Goal: Task Accomplishment & Management: Use online tool/utility

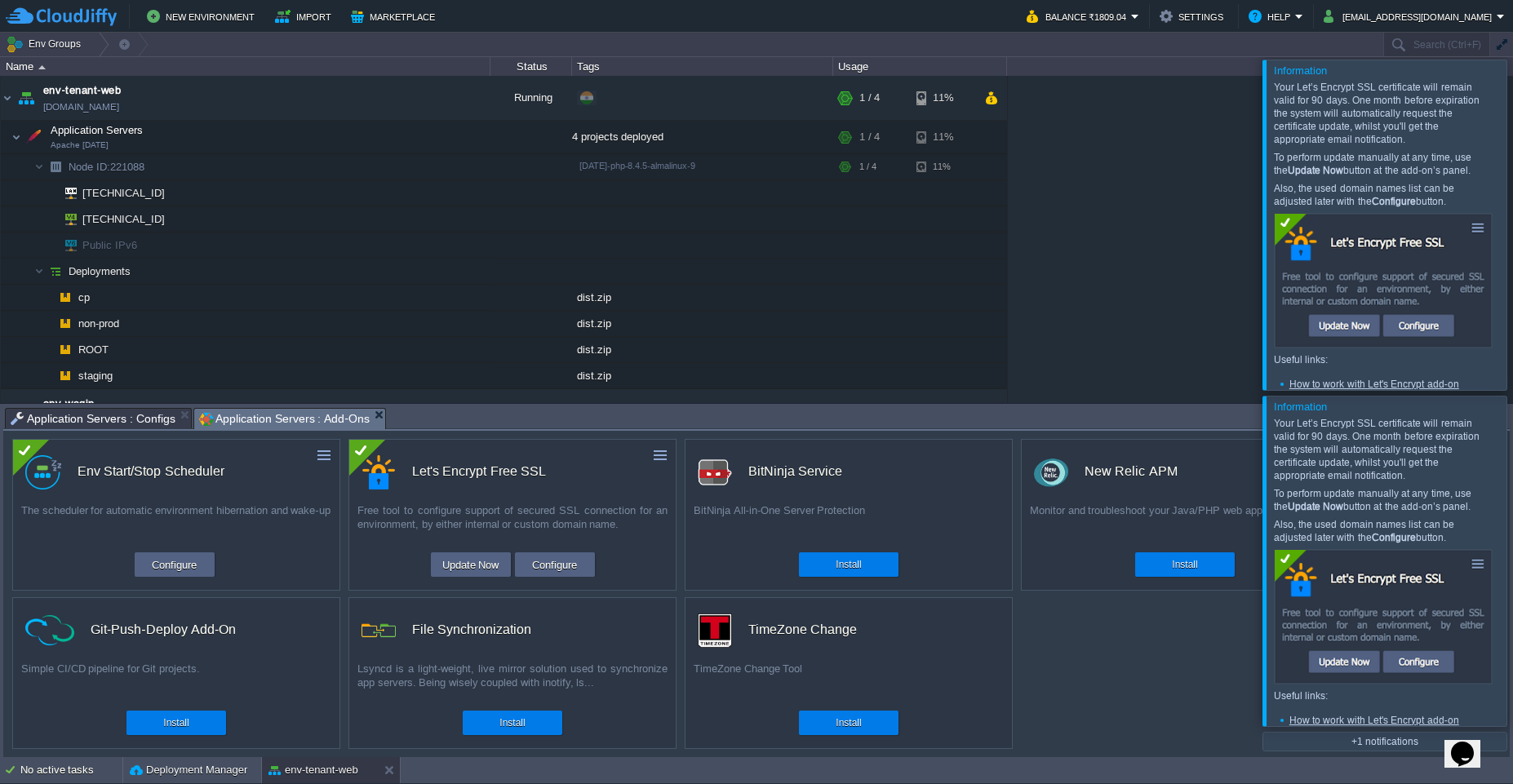
scroll to position [102, 0]
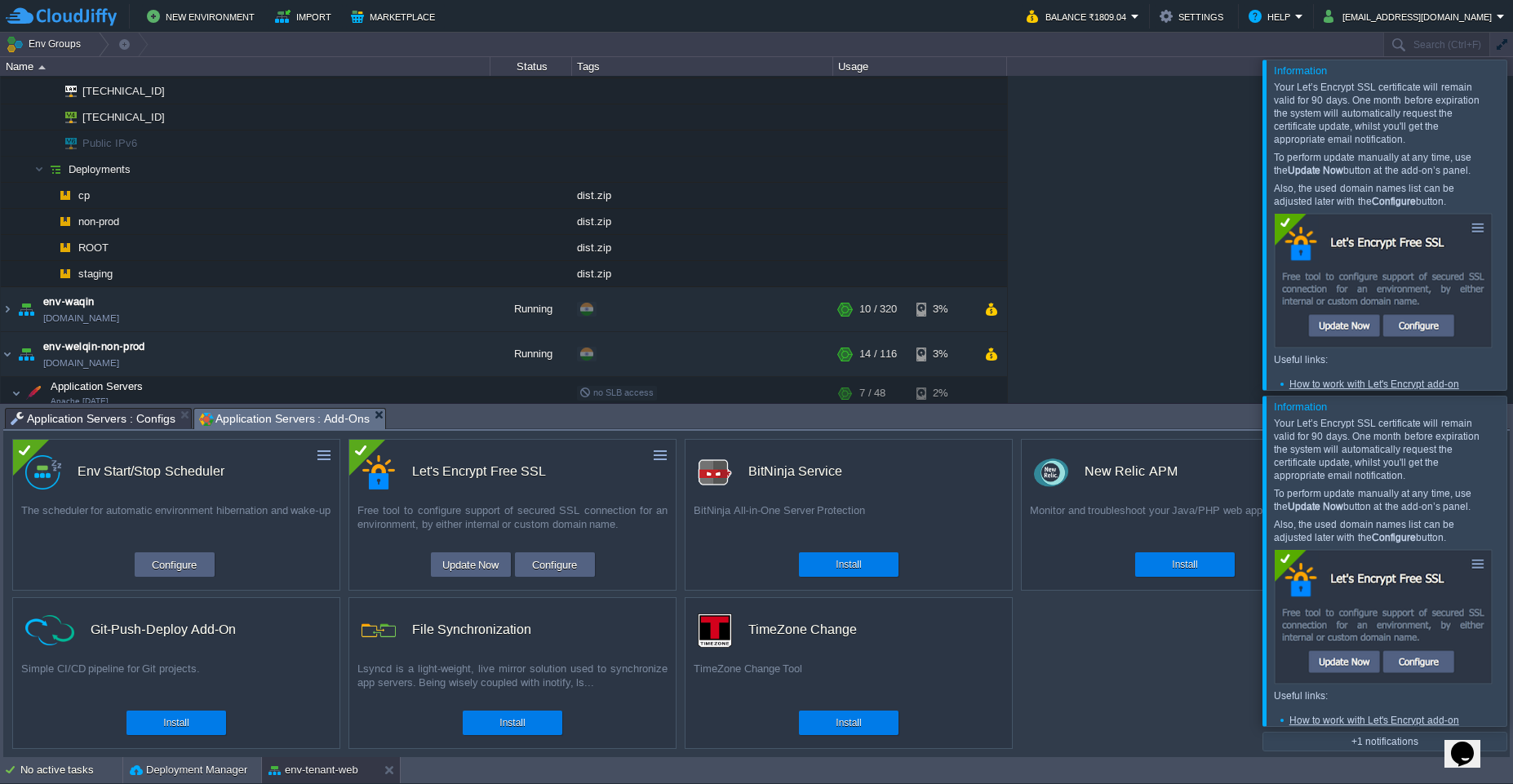
click at [1512, 569] on div at bounding box center [1533, 560] width 0 height 330
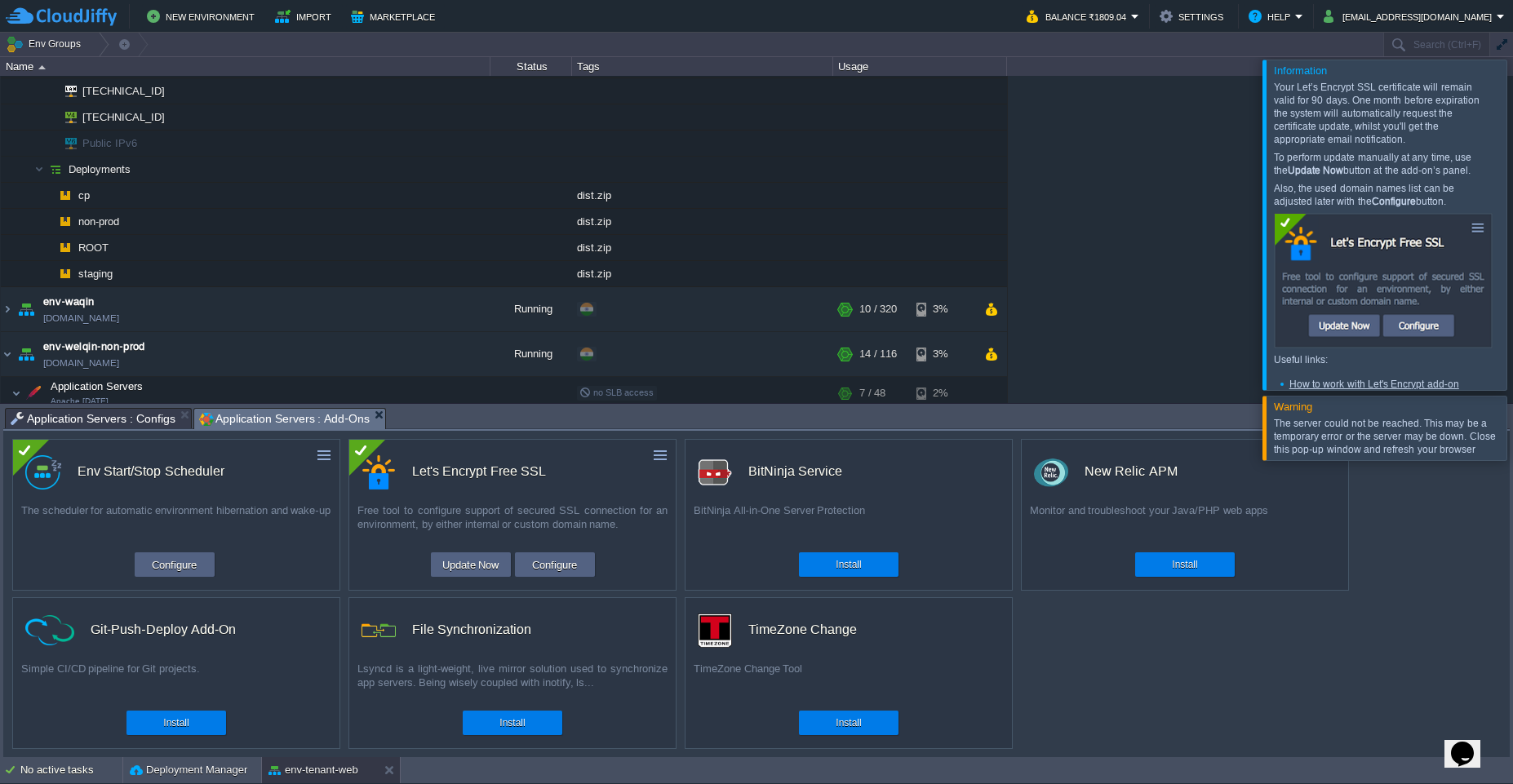
click at [1512, 231] on div at bounding box center [1533, 224] width 0 height 330
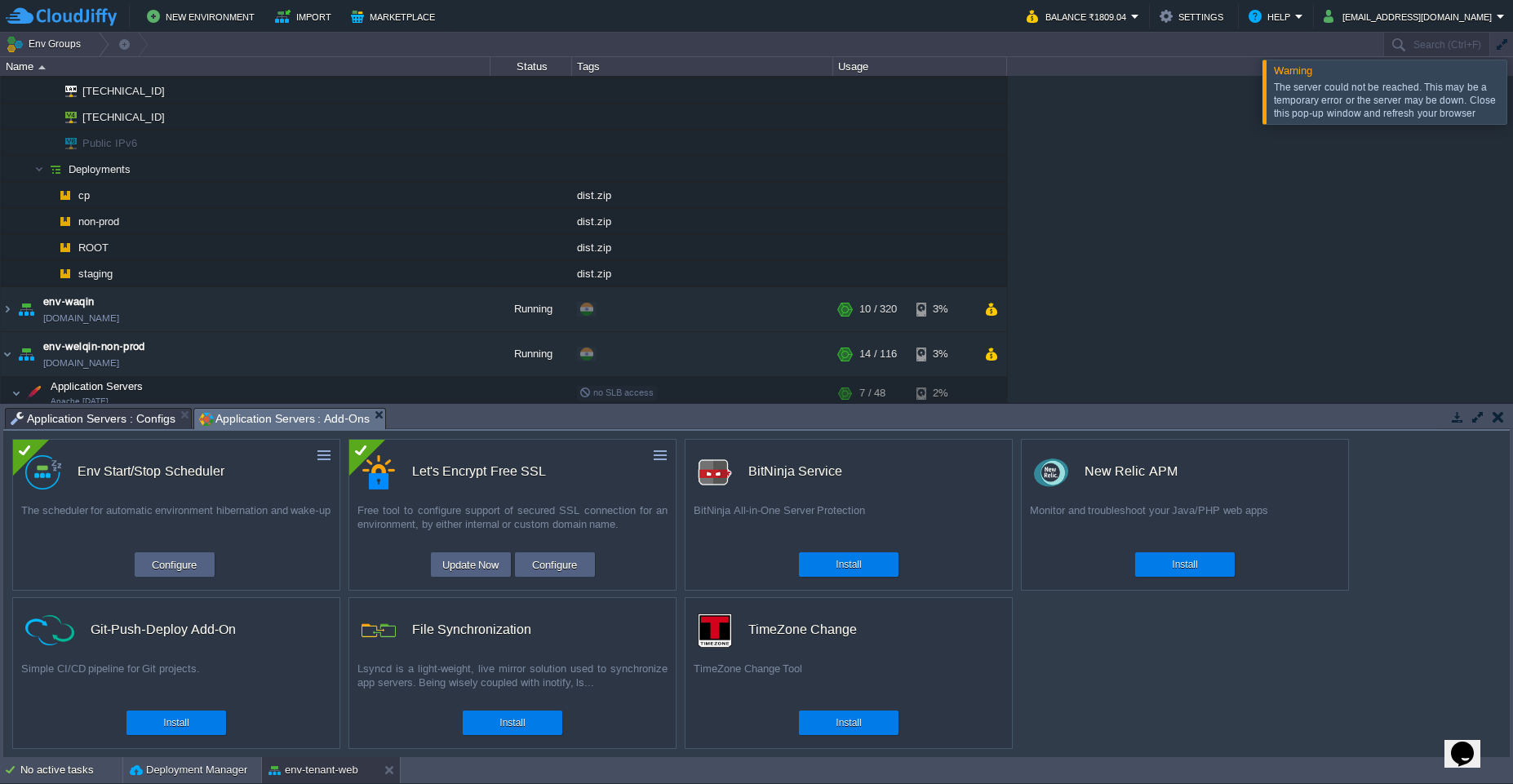
click at [1512, 92] on div at bounding box center [1533, 92] width 0 height 64
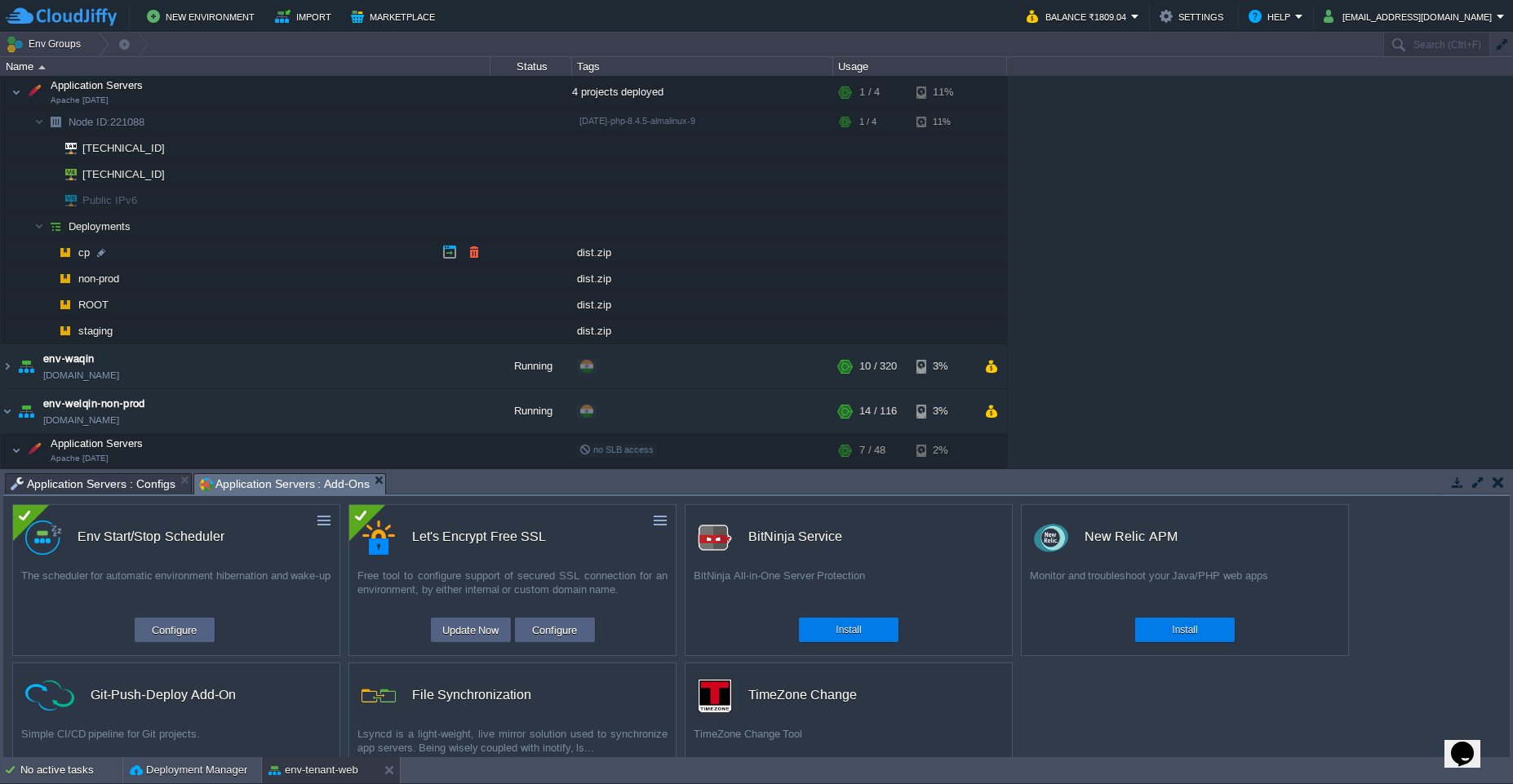
scroll to position [0, 0]
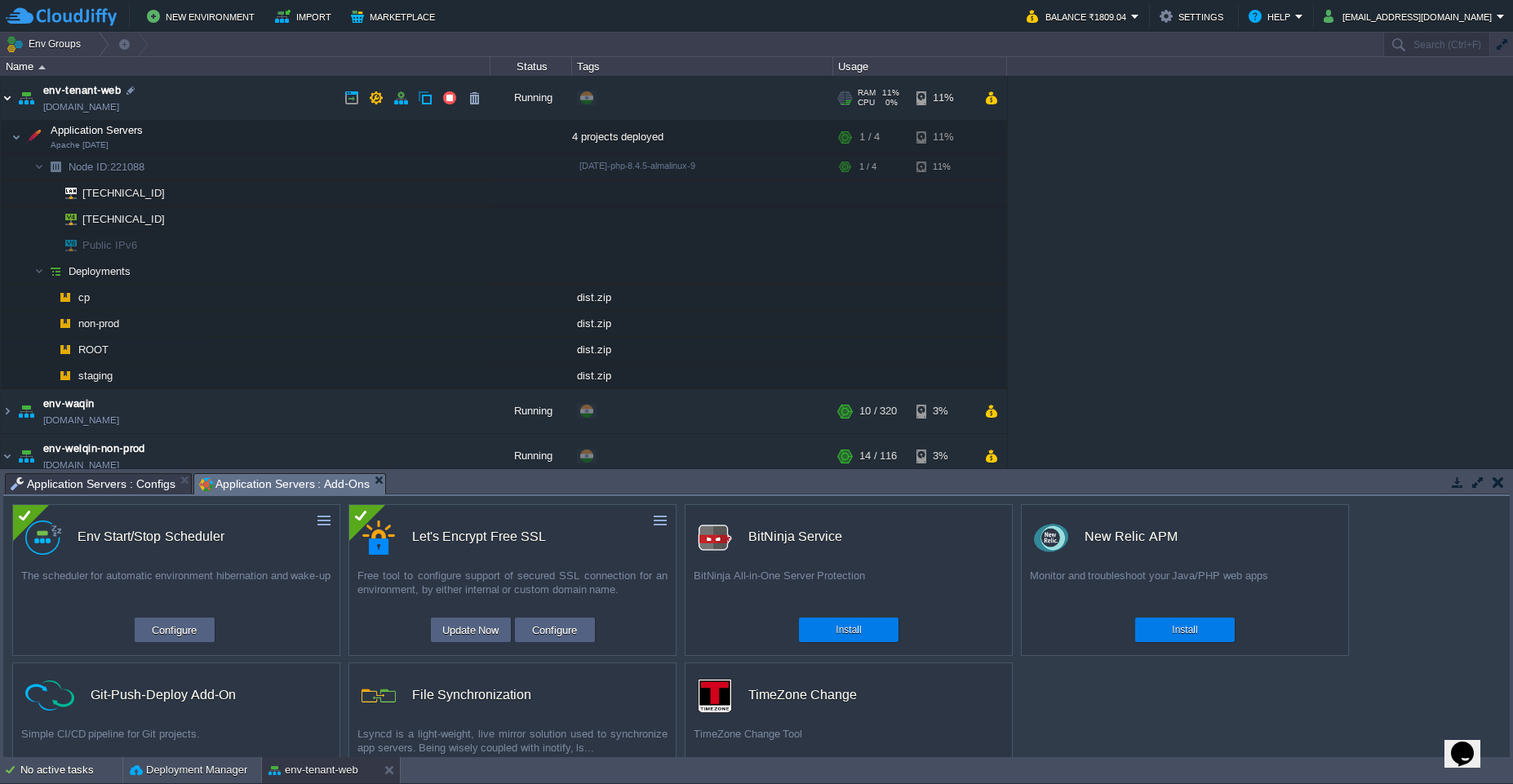
click at [10, 104] on img at bounding box center [7, 98] width 13 height 44
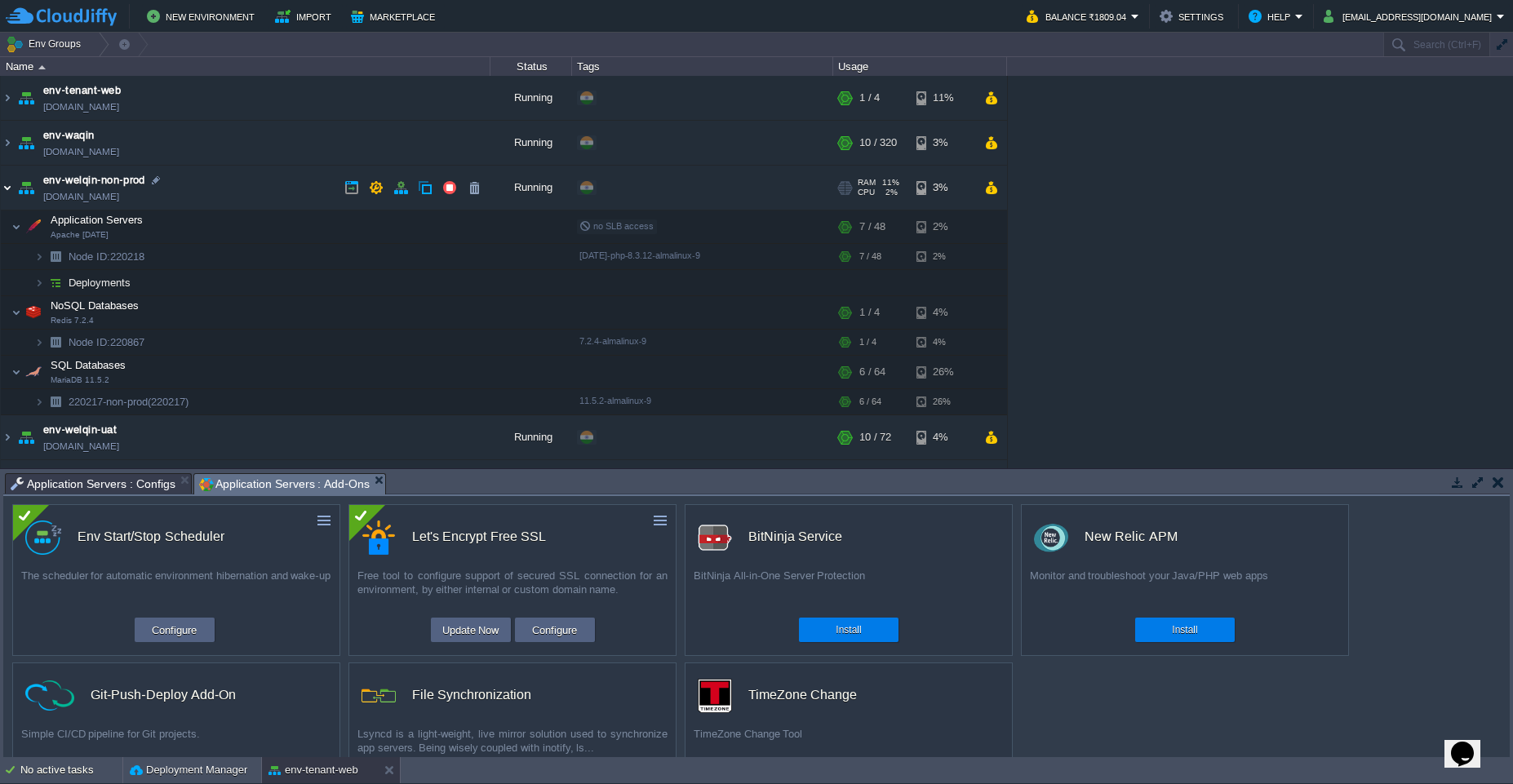
click at [9, 188] on img at bounding box center [7, 187] width 13 height 44
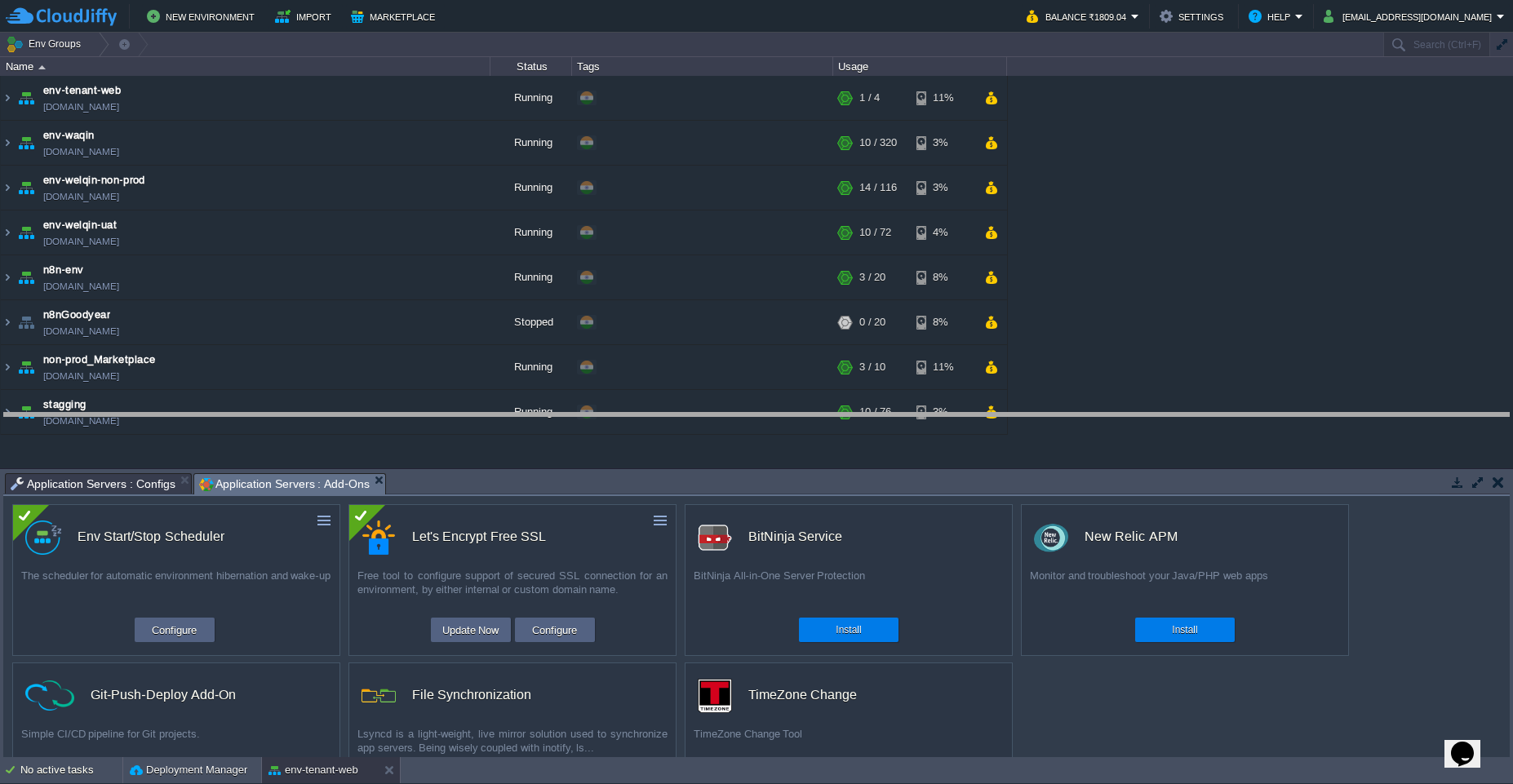
drag, startPoint x: 573, startPoint y: 486, endPoint x: 566, endPoint y: 426, distance: 60.4
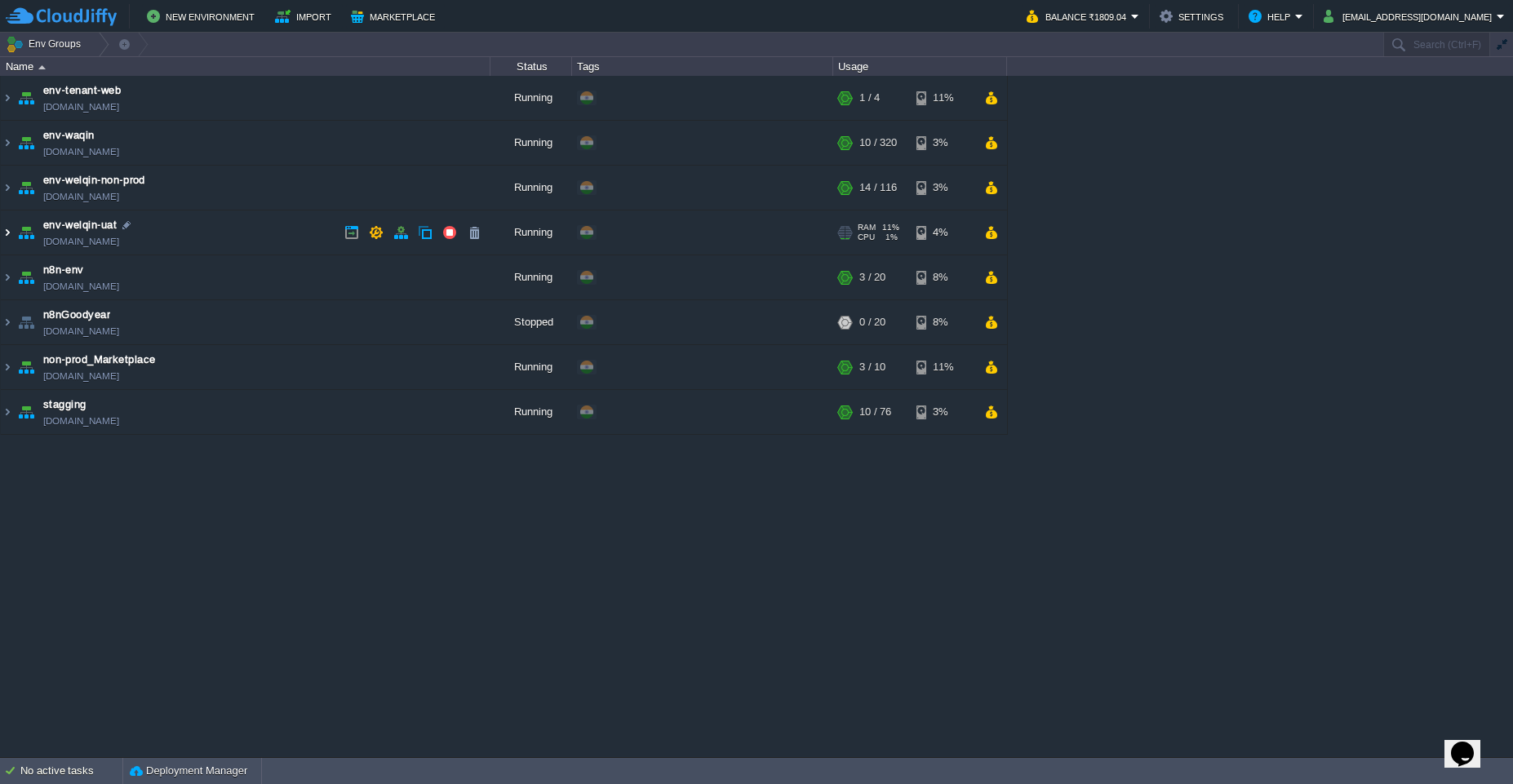
click at [8, 234] on img at bounding box center [7, 232] width 13 height 44
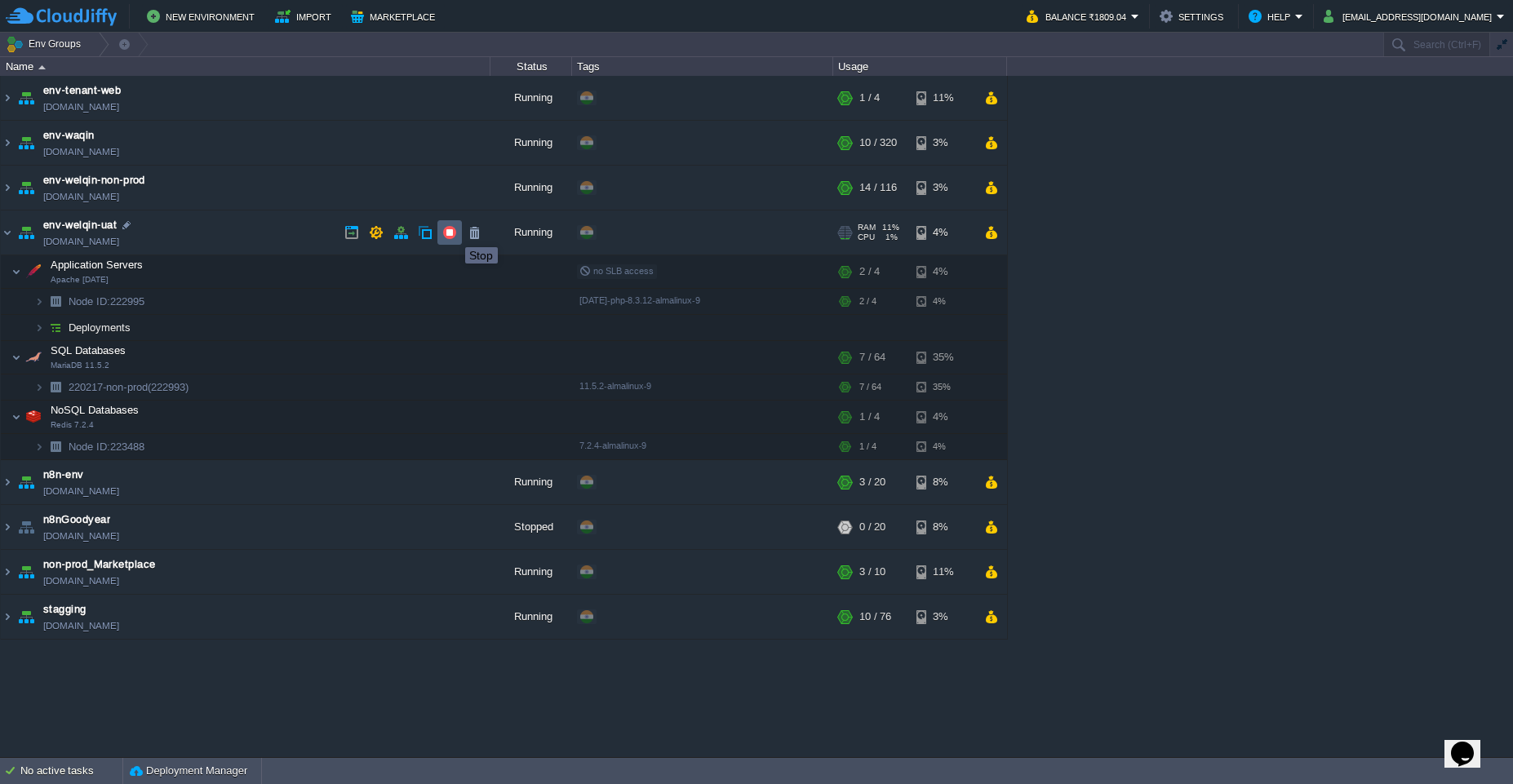
click at [453, 232] on button "button" at bounding box center [449, 232] width 15 height 15
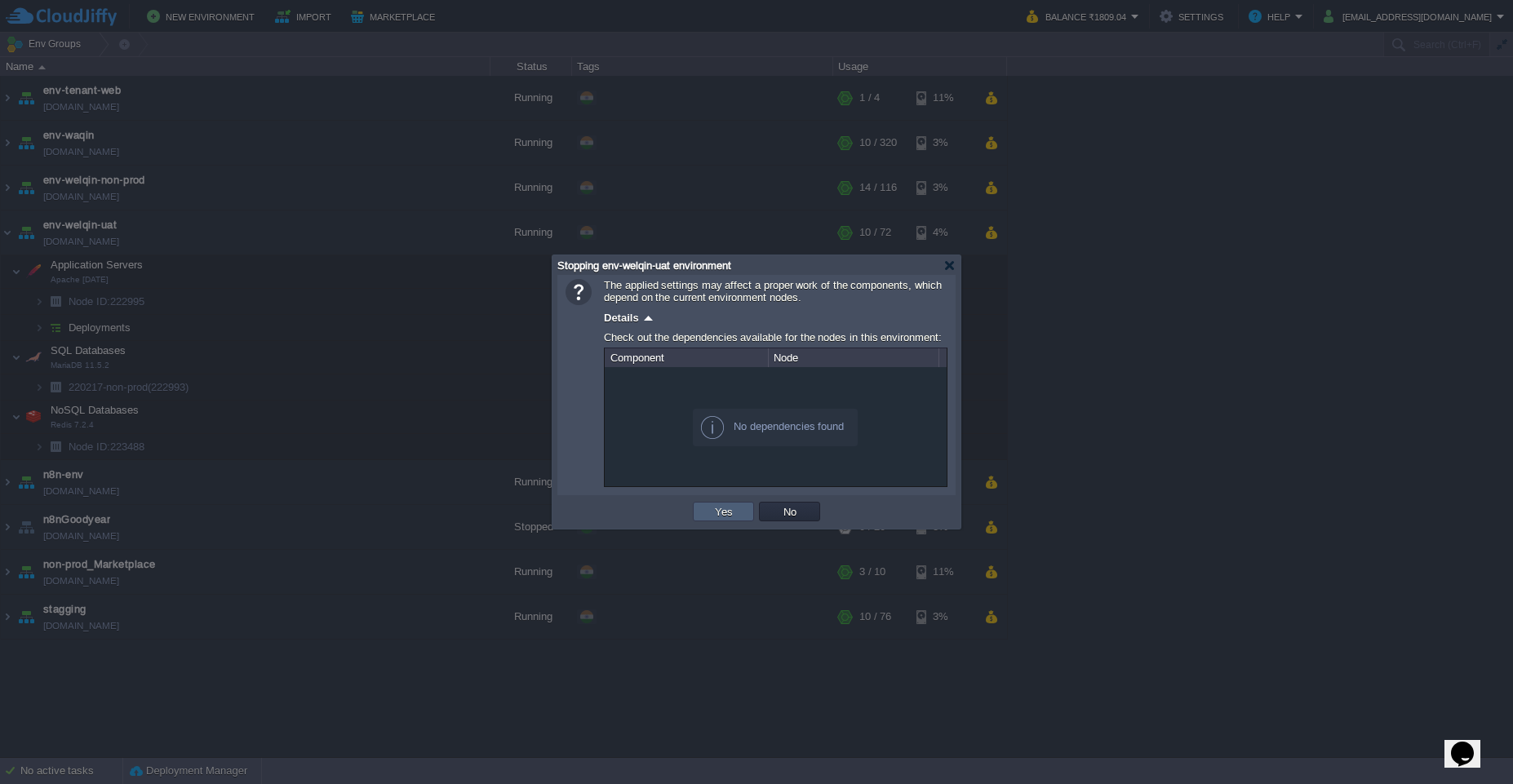
click at [733, 510] on button "Yes" at bounding box center [724, 511] width 28 height 15
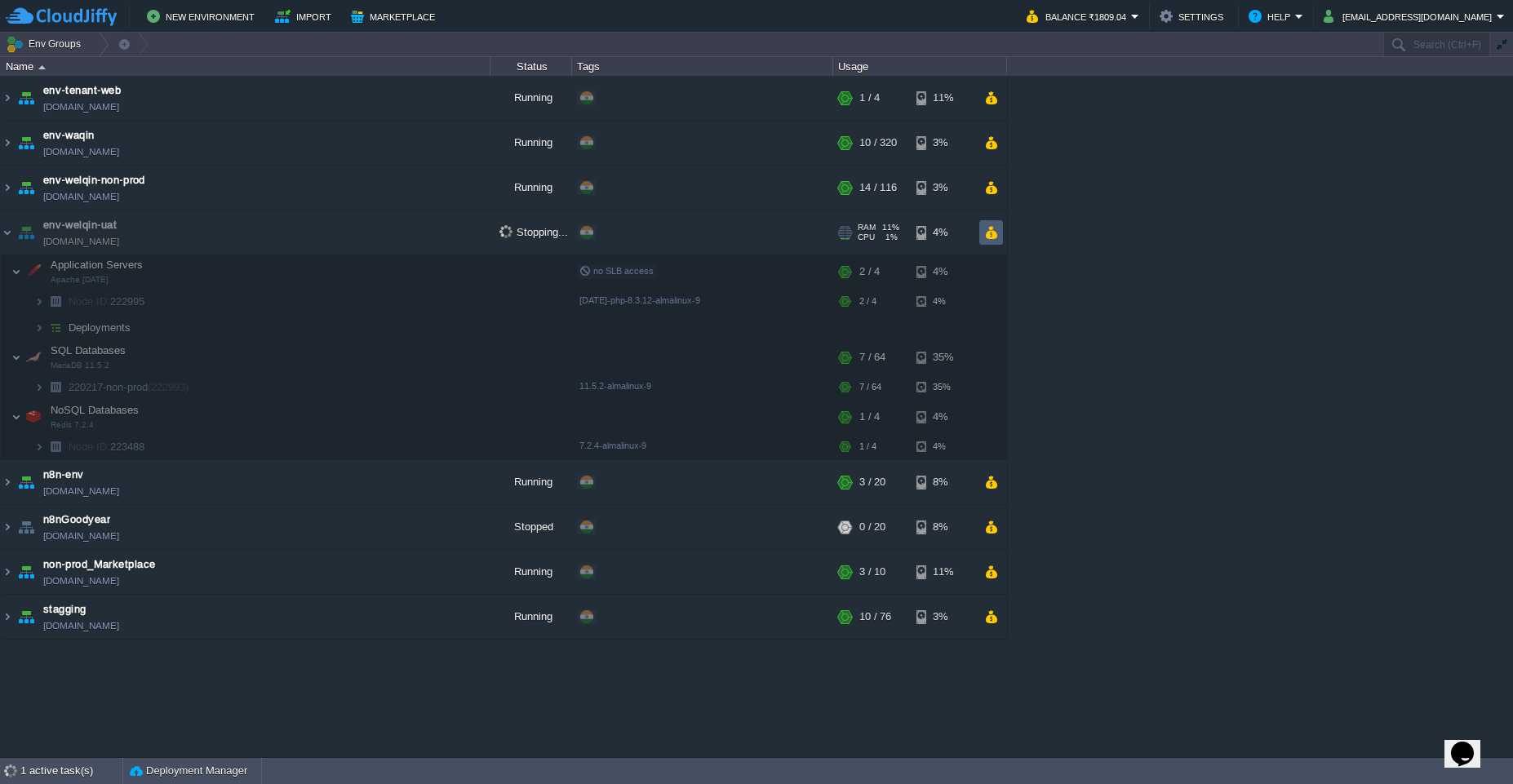
click at [983, 233] on td at bounding box center [991, 232] width 23 height 24
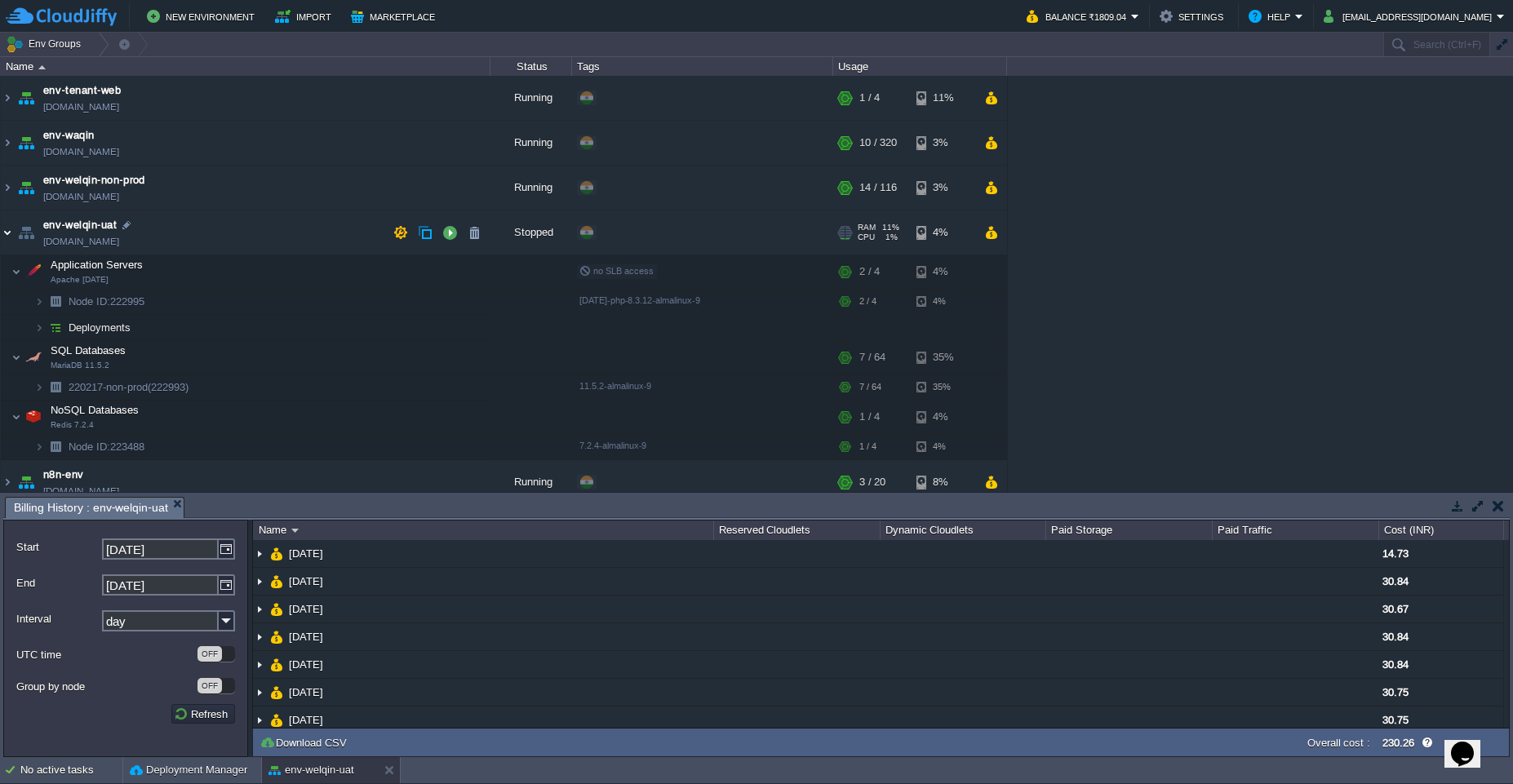
click at [9, 233] on img at bounding box center [7, 232] width 13 height 44
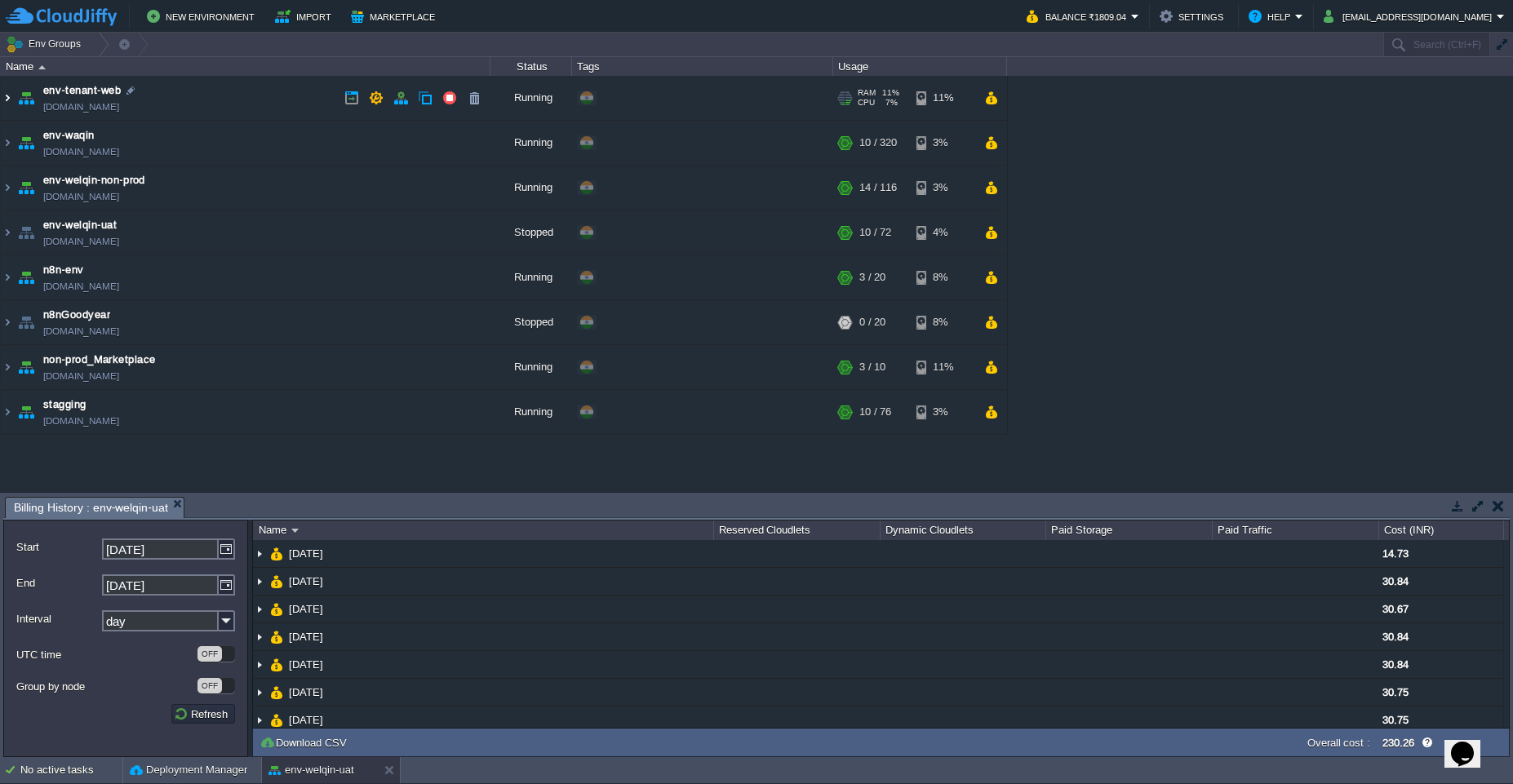
click at [11, 98] on img at bounding box center [7, 98] width 13 height 44
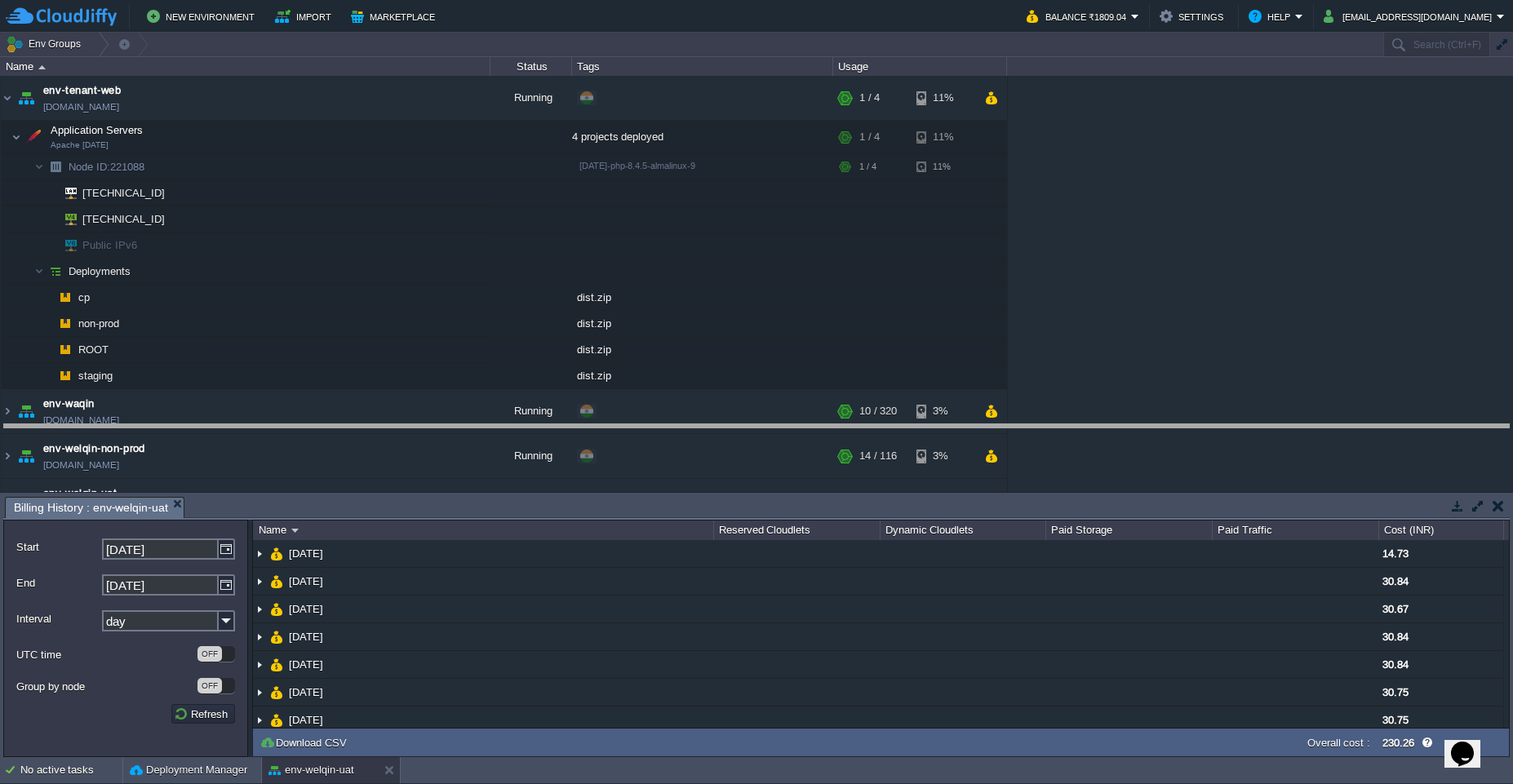
drag, startPoint x: 692, startPoint y: 511, endPoint x: 681, endPoint y: 404, distance: 107.6
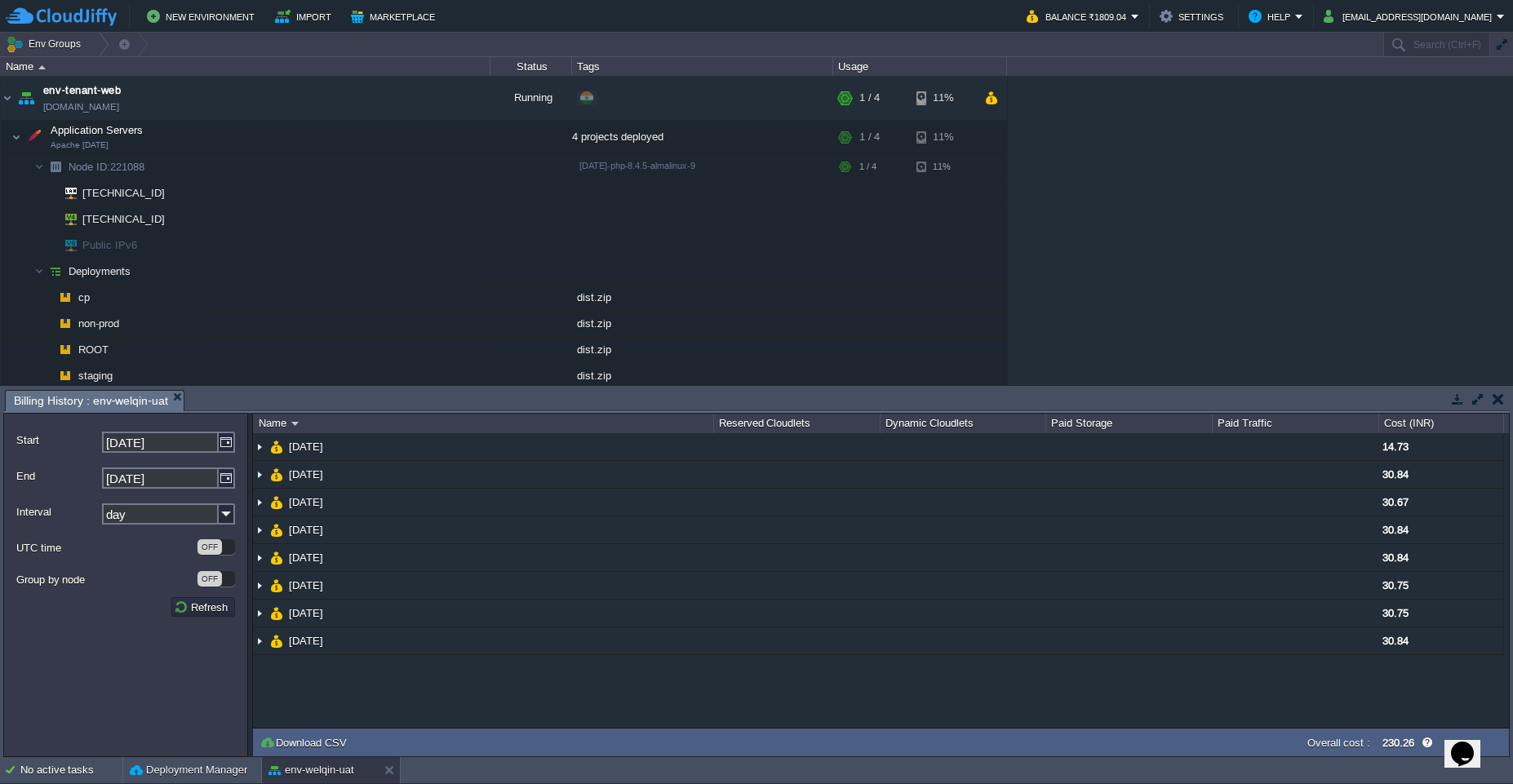
click at [1499, 401] on button "button" at bounding box center [1498, 399] width 11 height 15
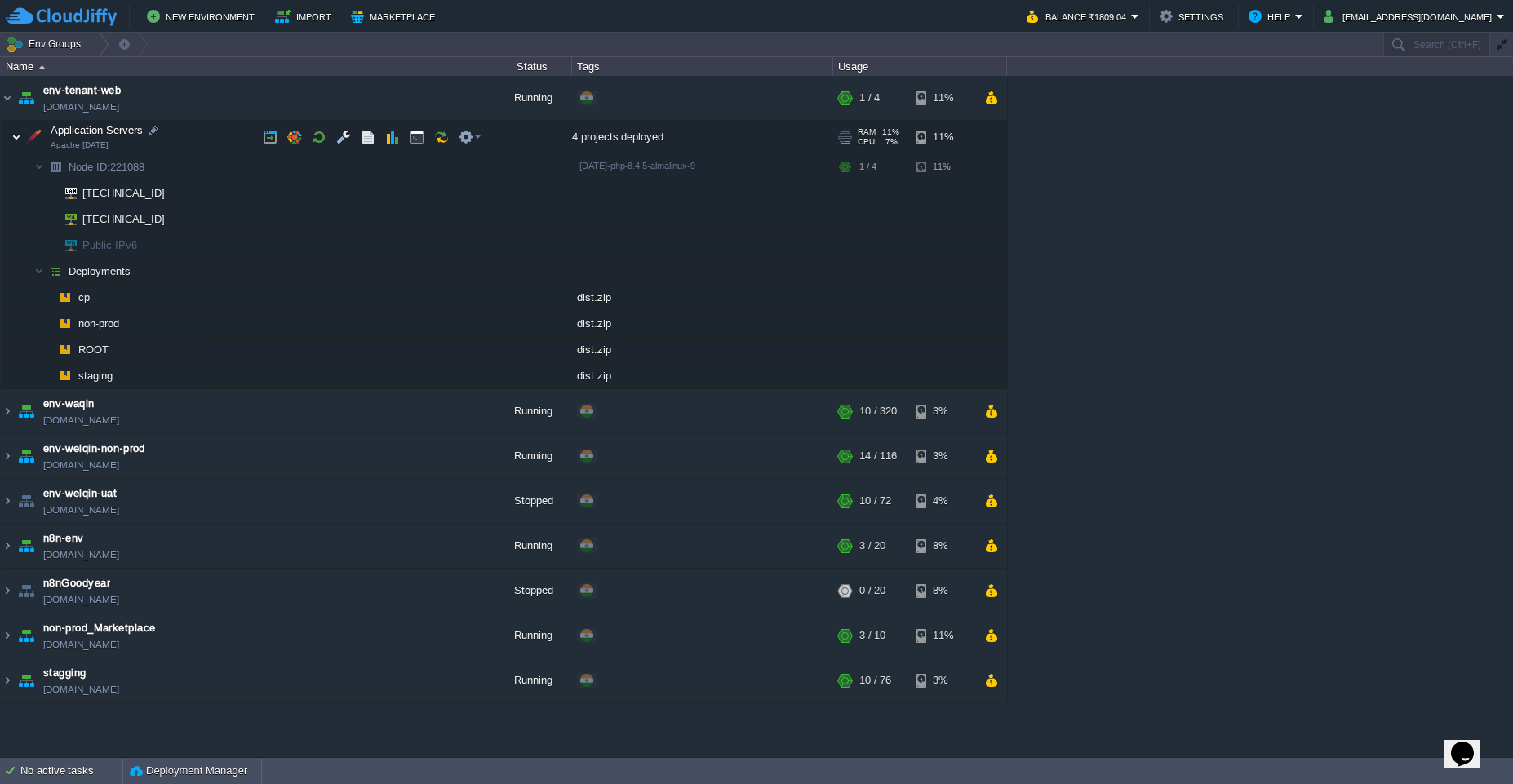
click at [21, 143] on img at bounding box center [16, 137] width 9 height 33
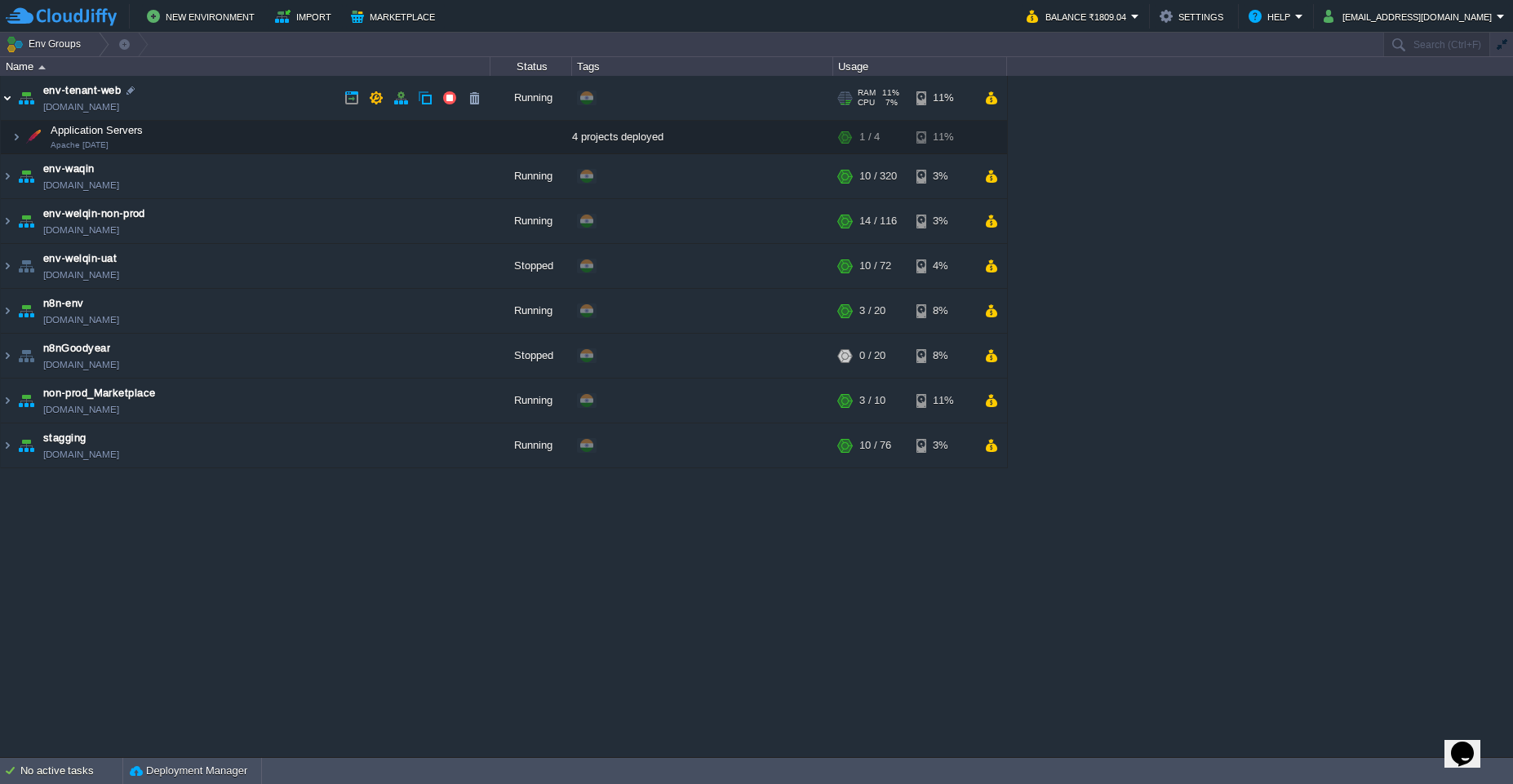
click at [8, 104] on img at bounding box center [7, 98] width 13 height 44
